Goal: Transaction & Acquisition: Subscribe to service/newsletter

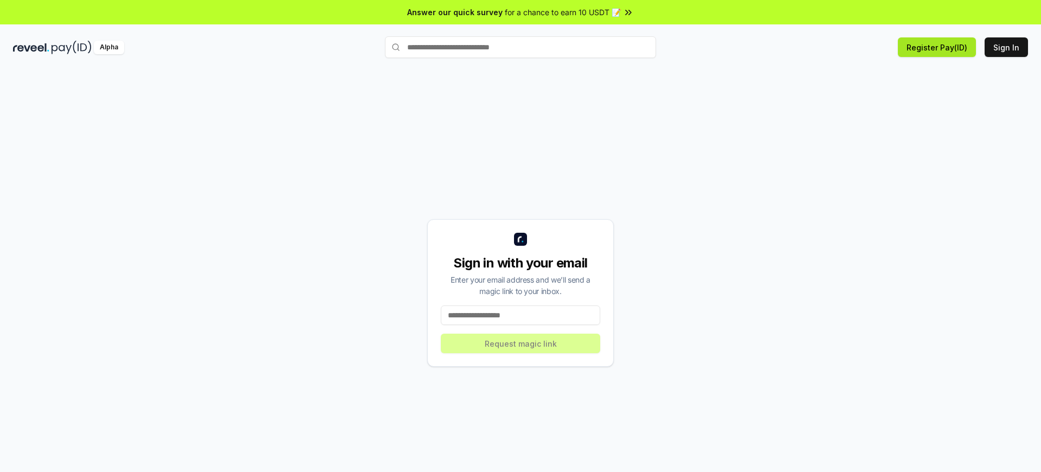
click at [939, 47] on button "Register Pay(ID)" at bounding box center [937, 47] width 78 height 20
